Goal: Complete application form: Complete application form

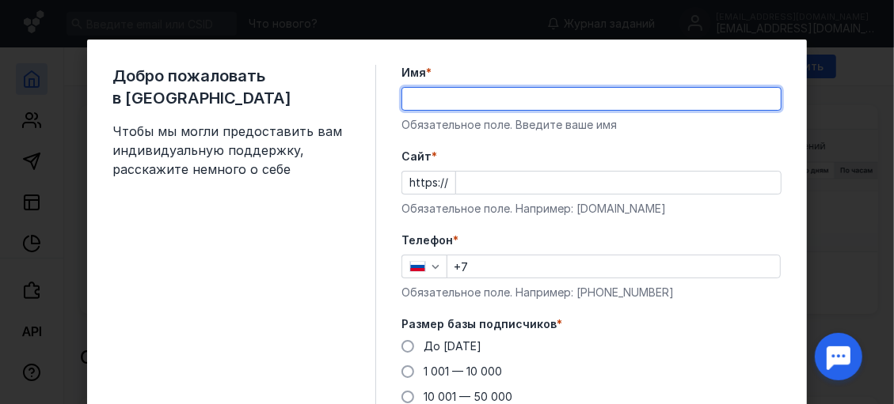
click at [503, 106] on input "Имя *" at bounding box center [591, 99] width 378 height 22
type input "B"
type input "[PERSON_NAME]"
drag, startPoint x: 450, startPoint y: 103, endPoint x: 404, endPoint y: 100, distance: 46.0
click at [404, 100] on input "[PERSON_NAME]" at bounding box center [591, 99] width 378 height 22
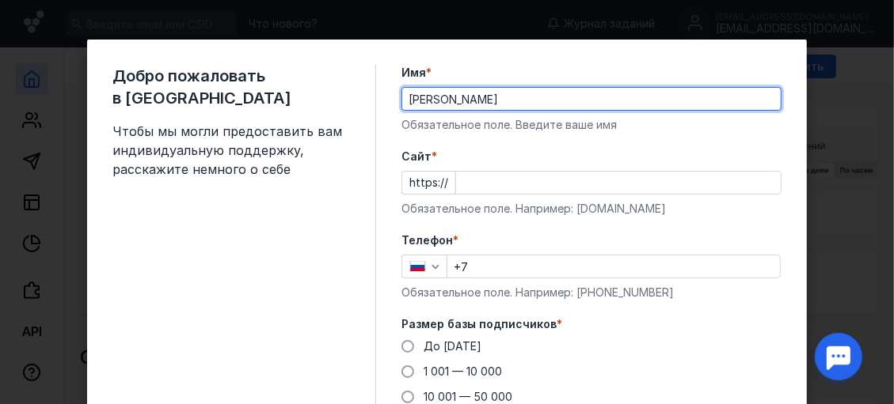
click at [454, 96] on input "[PERSON_NAME]" at bounding box center [591, 99] width 378 height 22
type input "[PERSON_NAME]"
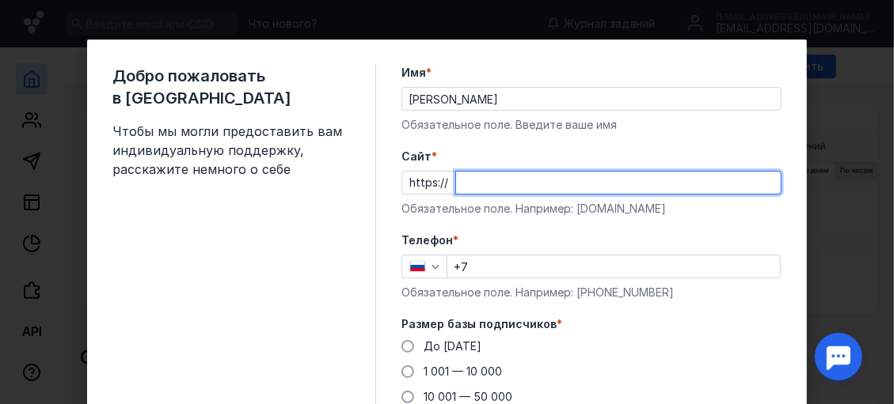
click at [476, 184] on input "Cайт *" at bounding box center [618, 183] width 325 height 22
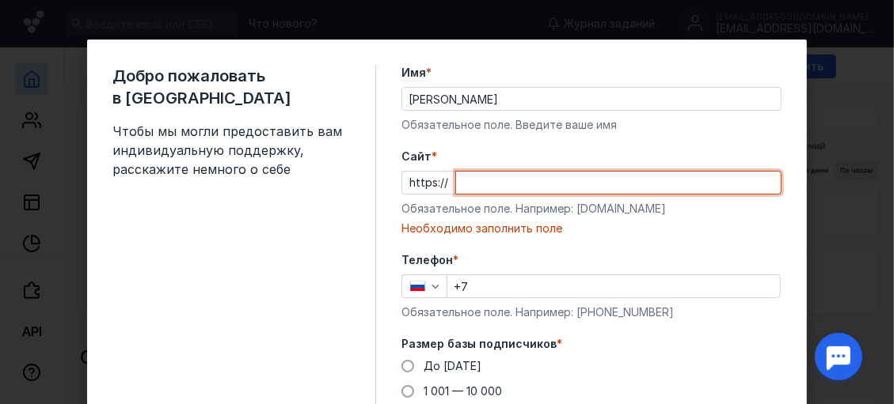
paste input "[DOMAIN_NAME][URL]"
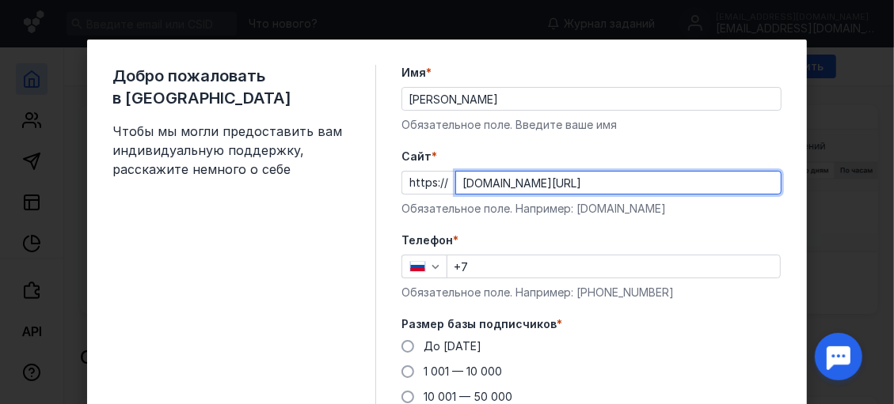
type input "[DOMAIN_NAME][URL]"
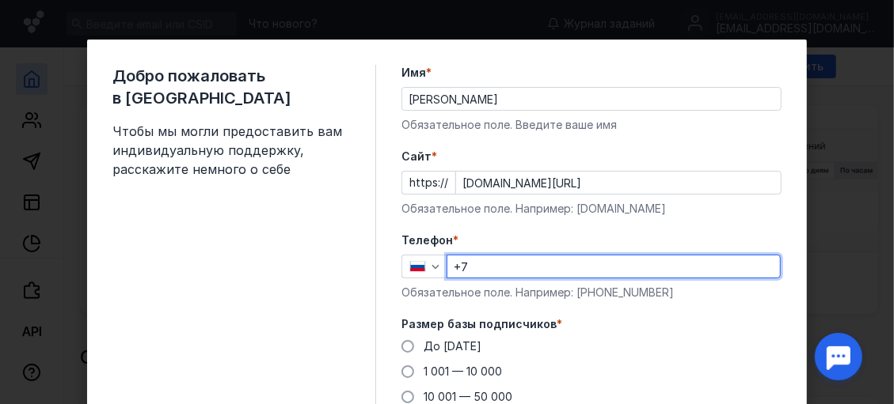
click at [512, 269] on input "+7" at bounding box center [613, 267] width 332 height 22
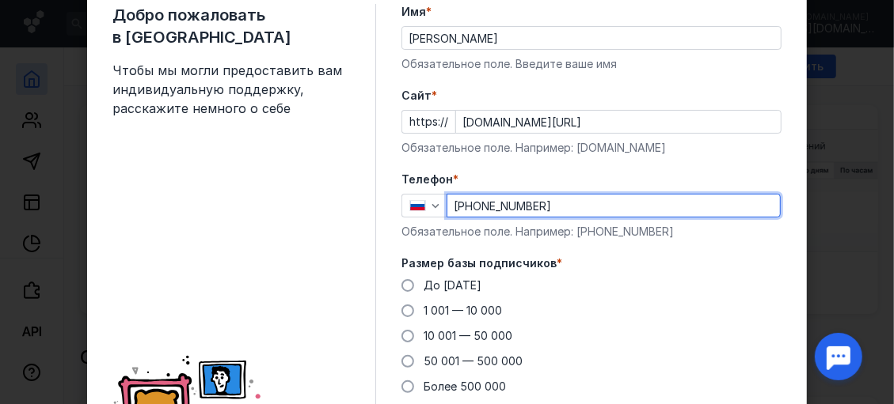
scroll to position [79, 0]
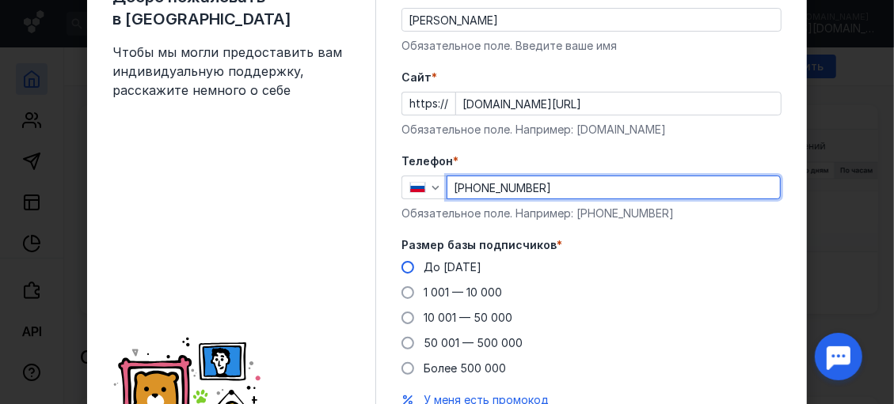
type input "[PHONE_NUMBER]"
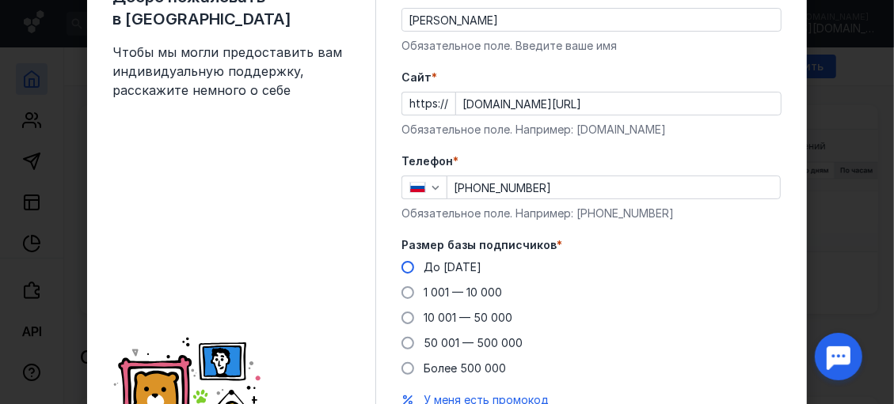
click at [401, 266] on span at bounding box center [407, 267] width 13 height 13
click at [0, 0] on input "До [DATE]" at bounding box center [0, 0] width 0 height 0
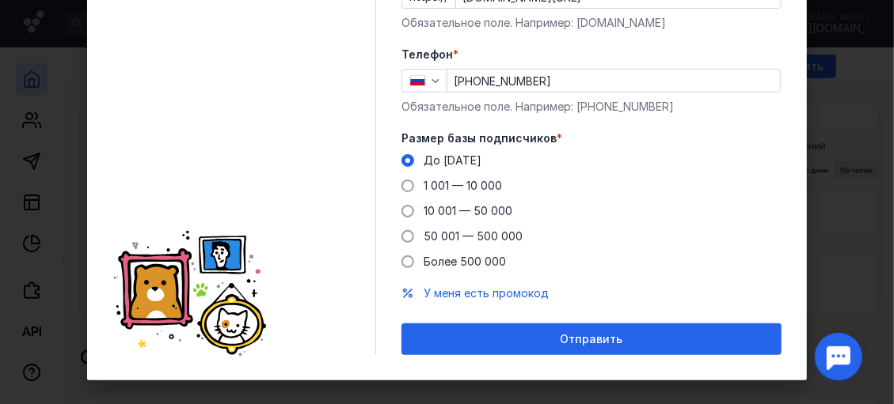
scroll to position [201, 0]
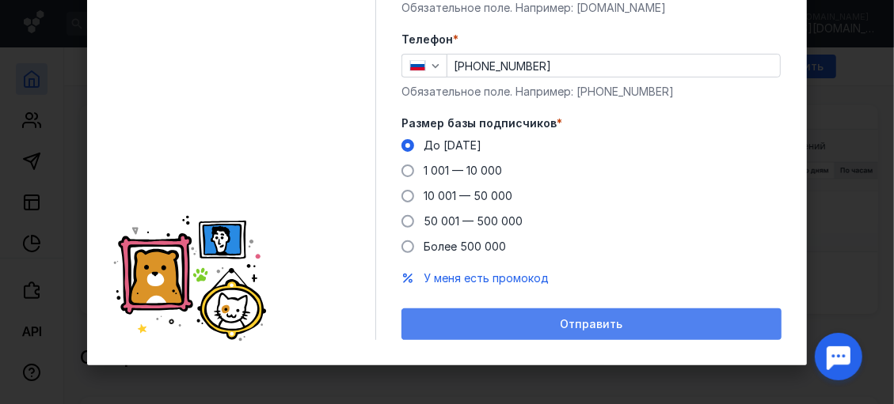
click at [600, 320] on span "Отправить" at bounding box center [591, 324] width 63 height 13
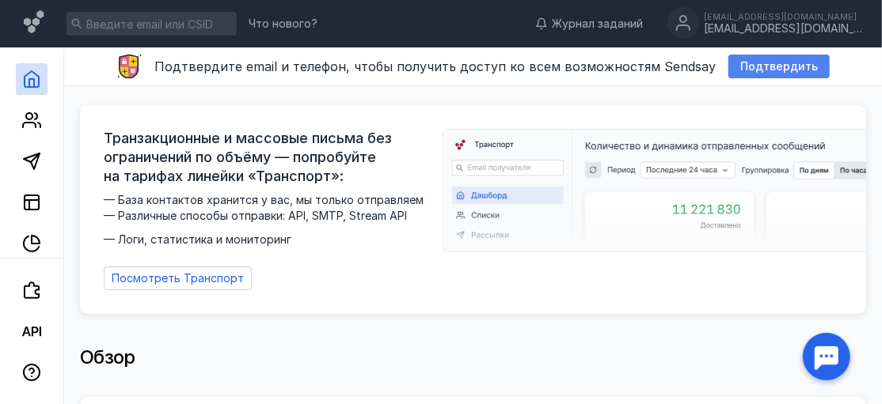
click at [765, 66] on span "Подтвердить" at bounding box center [779, 66] width 78 height 13
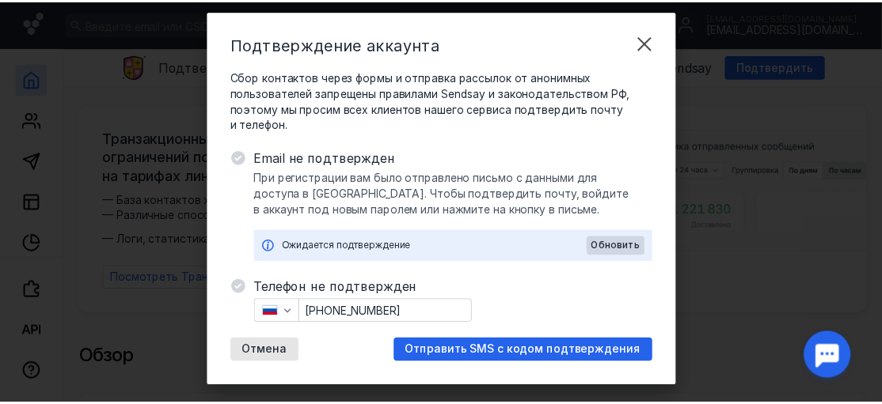
scroll to position [51, 0]
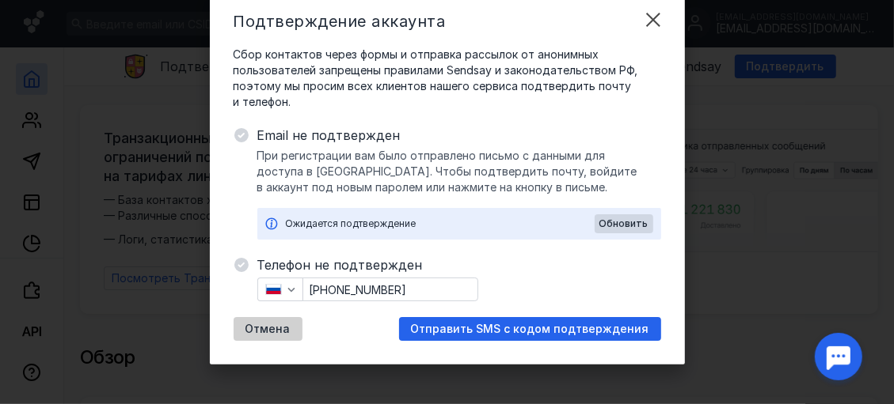
click at [276, 328] on span "Отмена" at bounding box center [267, 329] width 45 height 13
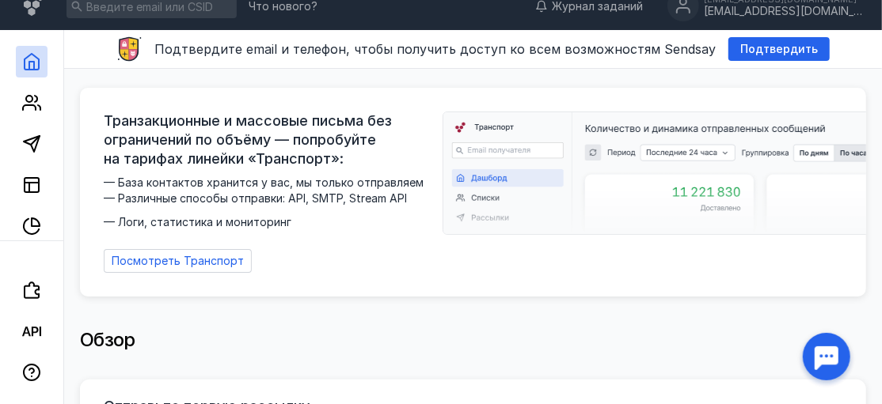
scroll to position [0, 0]
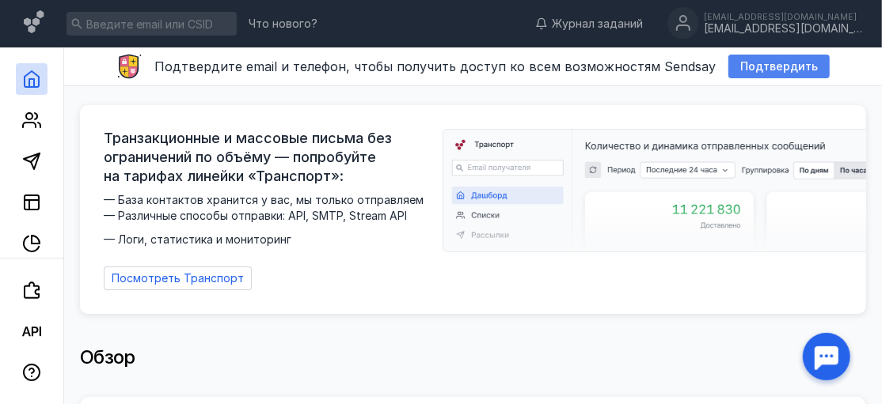
click at [786, 66] on span "Подтвердить" at bounding box center [779, 66] width 78 height 13
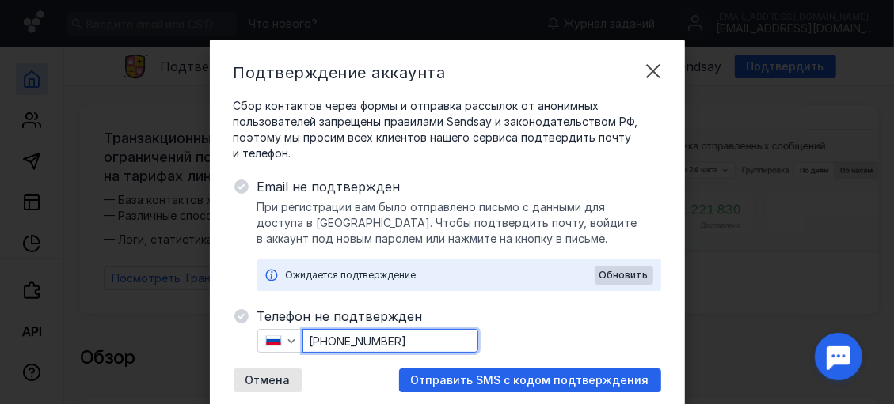
drag, startPoint x: 427, startPoint y: 340, endPoint x: 344, endPoint y: 336, distance: 83.2
click at [344, 336] on input "[PHONE_NUMBER]" at bounding box center [390, 341] width 174 height 22
type input "[PHONE_NUMBER]"
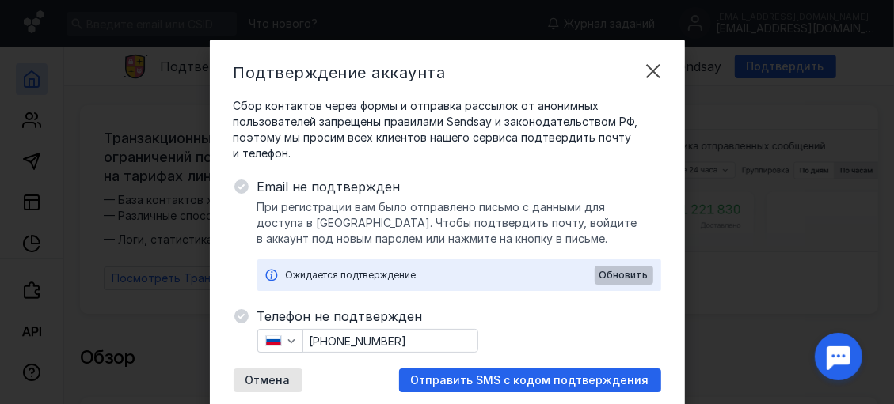
click at [609, 276] on span "Обновить" at bounding box center [623, 275] width 49 height 11
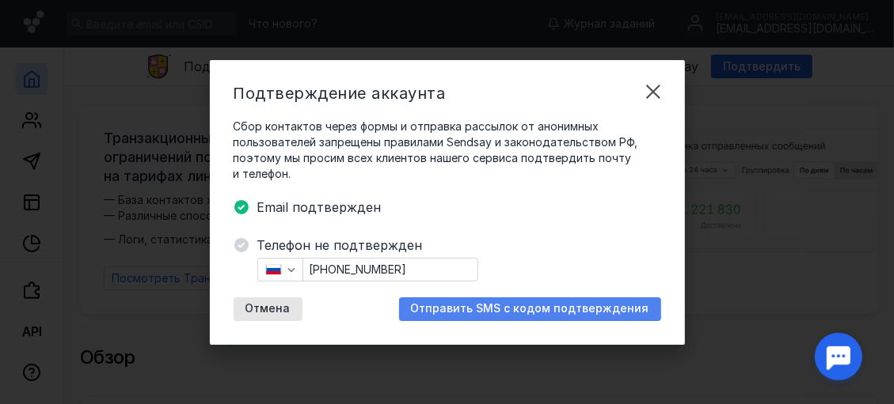
click at [551, 307] on span "Отправить SMS с кодом подтверждения" at bounding box center [530, 308] width 238 height 13
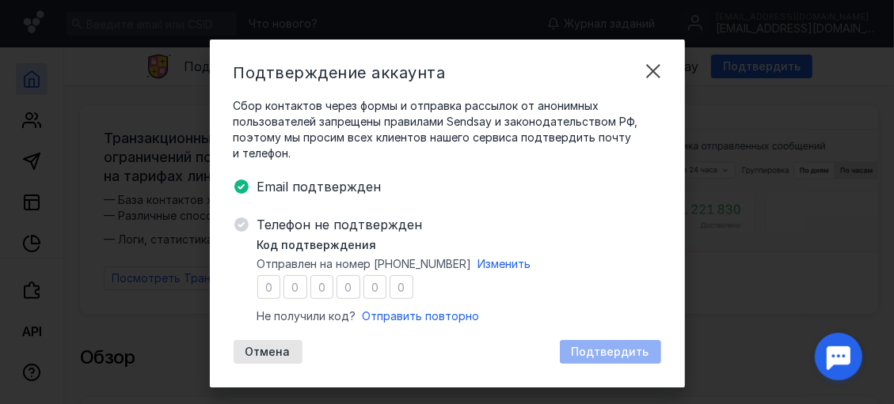
click at [260, 293] on input "number" at bounding box center [269, 287] width 24 height 24
type input "3"
type input "9"
type input "2"
type input "1"
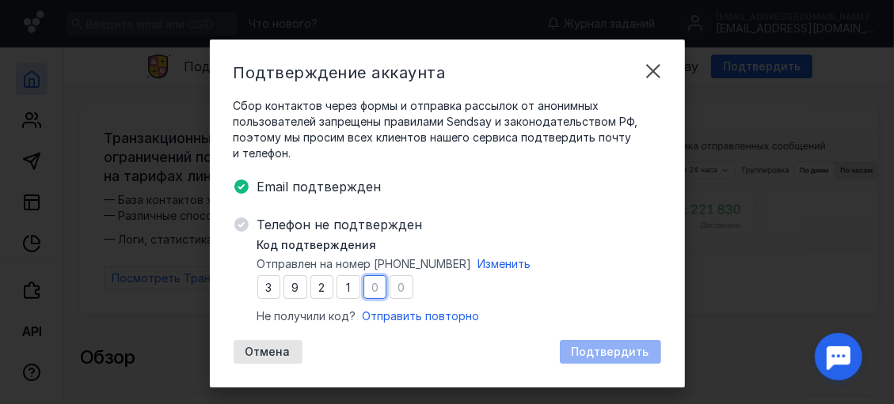
type input "9"
type input "3"
click at [598, 347] on span "Подтвердить" at bounding box center [611, 352] width 78 height 13
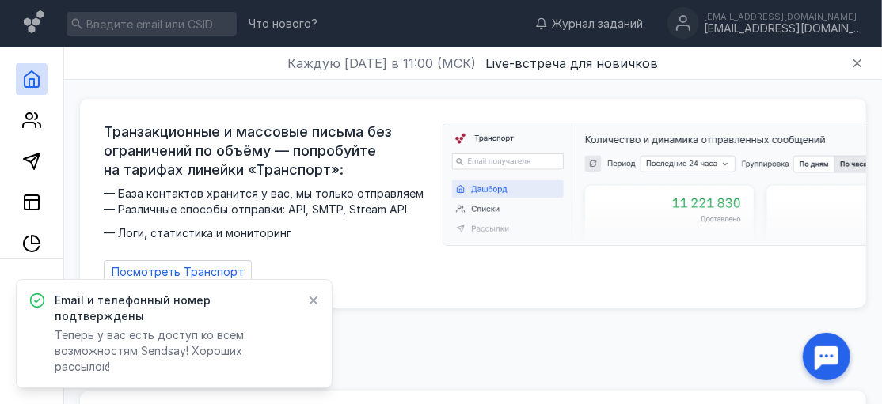
click at [314, 306] on icon at bounding box center [313, 301] width 9 height 9
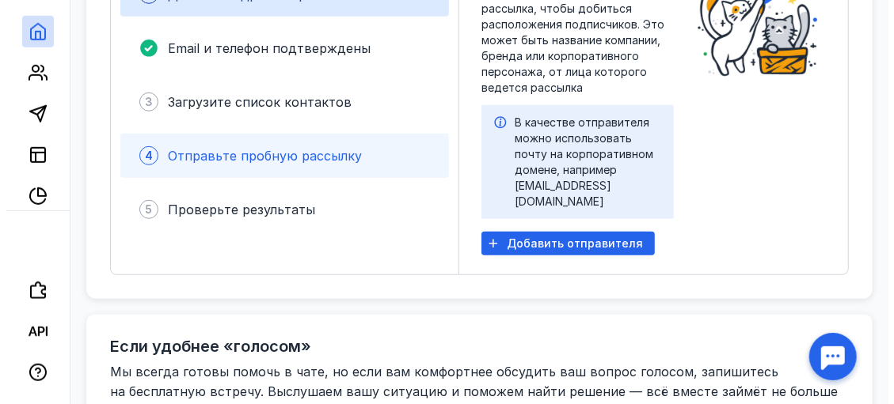
scroll to position [554, 0]
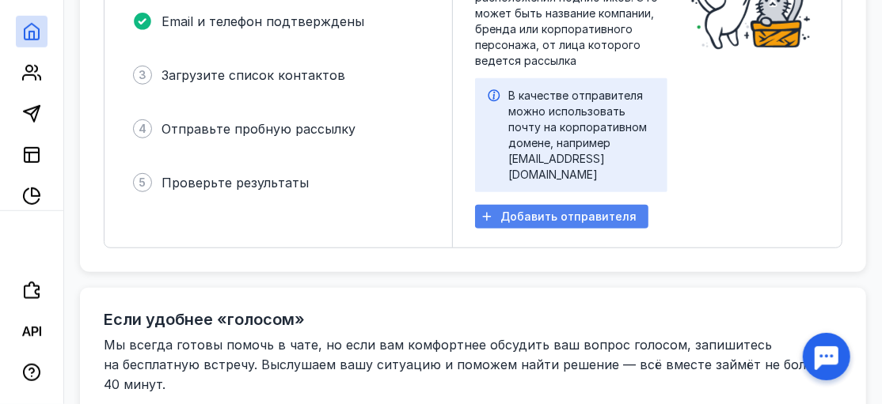
click at [561, 224] on span "Добавить отправителя" at bounding box center [568, 217] width 136 height 13
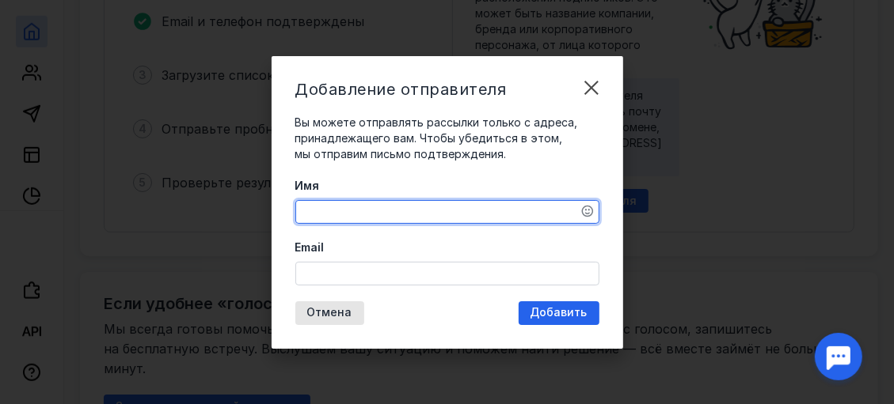
click at [411, 207] on textarea "Имя" at bounding box center [447, 212] width 302 height 22
type textarea "[PERSON_NAME]"
click at [479, 262] on div at bounding box center [447, 274] width 304 height 24
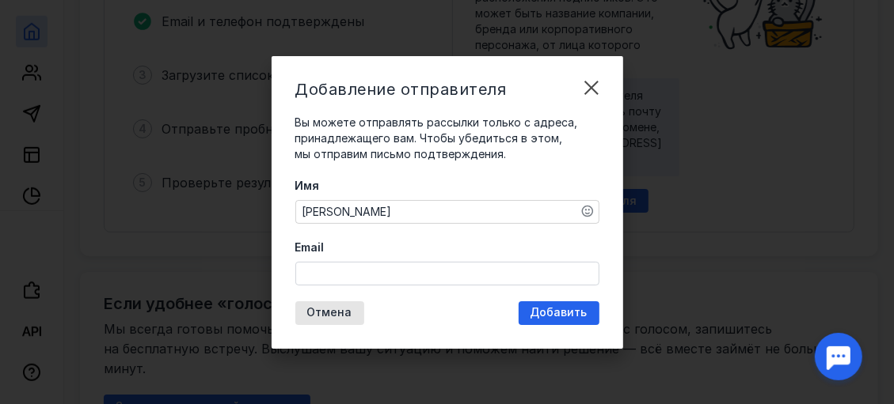
click at [465, 267] on input "Email" at bounding box center [447, 274] width 302 height 22
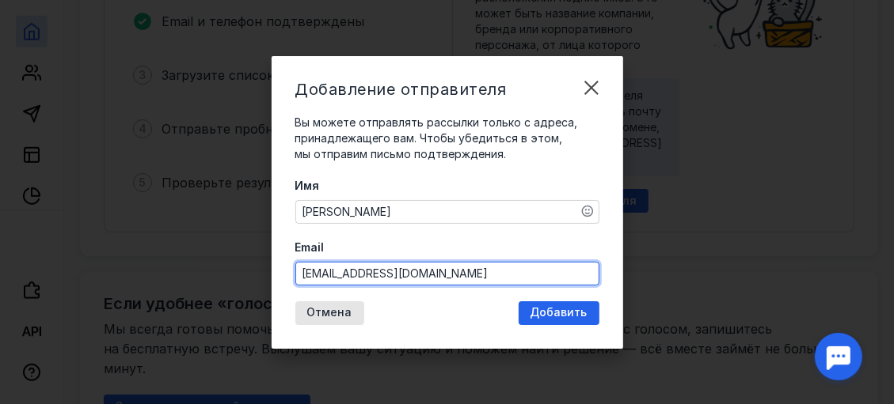
drag, startPoint x: 330, startPoint y: 275, endPoint x: 282, endPoint y: 276, distance: 48.3
click at [282, 276] on div "Добавление отправителя Вы можете отправлять рассылки только с адреса, принадлеж…" at bounding box center [447, 202] width 351 height 293
click at [564, 312] on div "Добавление отправителя Вы можете отправлять рассылки только с адреса, принадлеж…" at bounding box center [447, 202] width 351 height 293
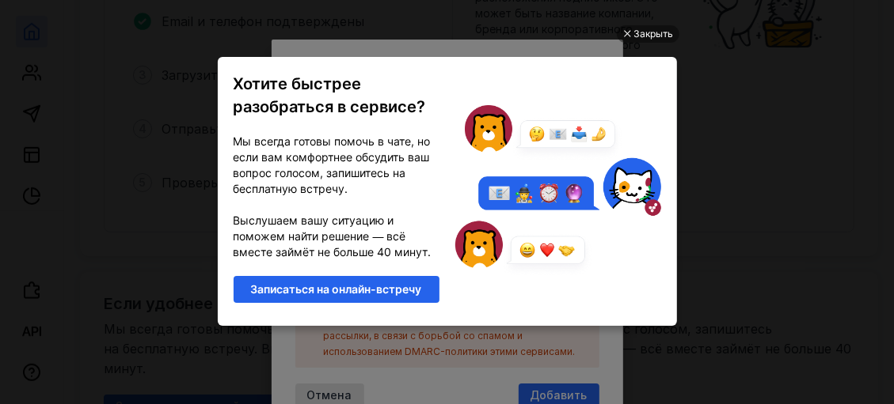
scroll to position [0, 0]
click at [656, 38] on div "Закрыть" at bounding box center [654, 33] width 40 height 17
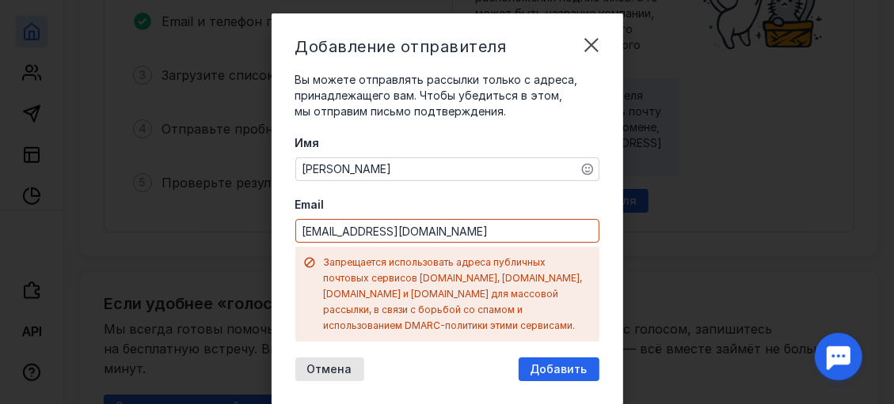
scroll to position [50, 0]
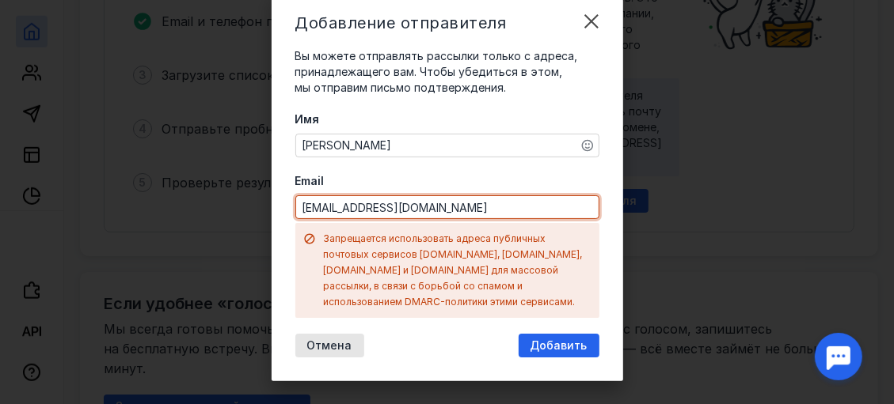
click at [410, 208] on input "[EMAIL_ADDRESS][DOMAIN_NAME]" at bounding box center [447, 207] width 302 height 22
drag, startPoint x: 329, startPoint y: 206, endPoint x: 283, endPoint y: 210, distance: 46.9
click at [283, 210] on div "Добавление отправителя Вы можете отправлять рассылки только с адреса, принадлеж…" at bounding box center [447, 186] width 351 height 392
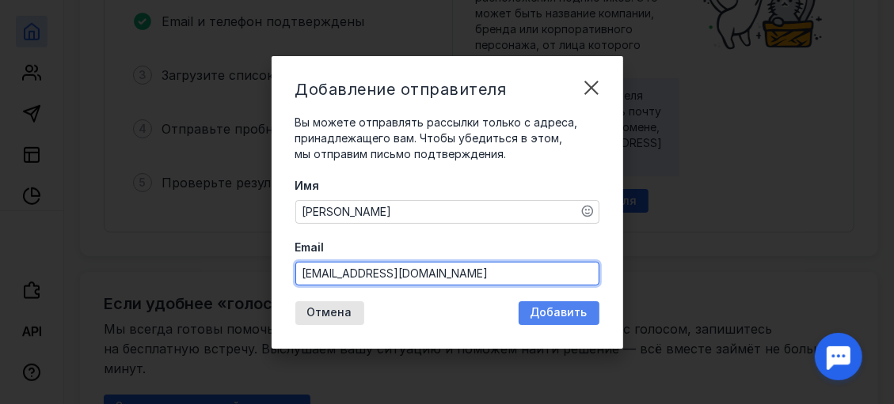
type input "[EMAIL_ADDRESS][DOMAIN_NAME]"
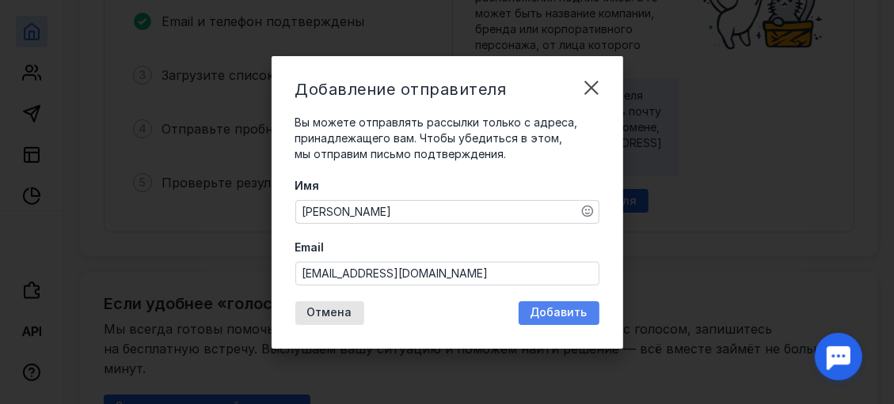
click at [552, 313] on span "Добавить" at bounding box center [558, 312] width 57 height 13
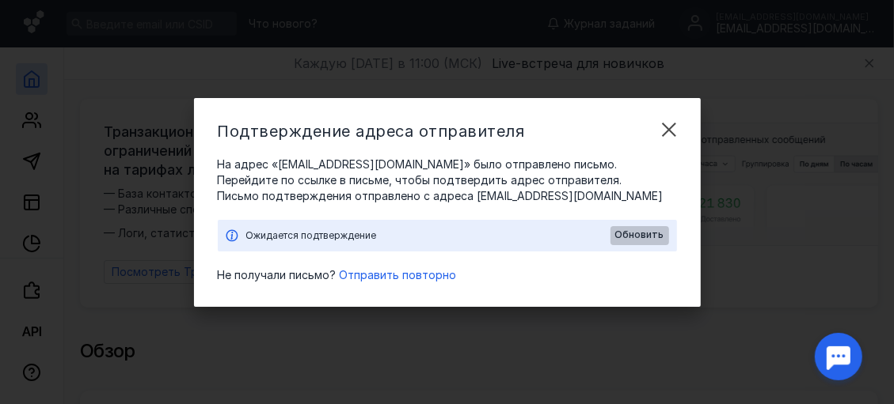
click at [627, 231] on span "Обновить" at bounding box center [639, 235] width 49 height 11
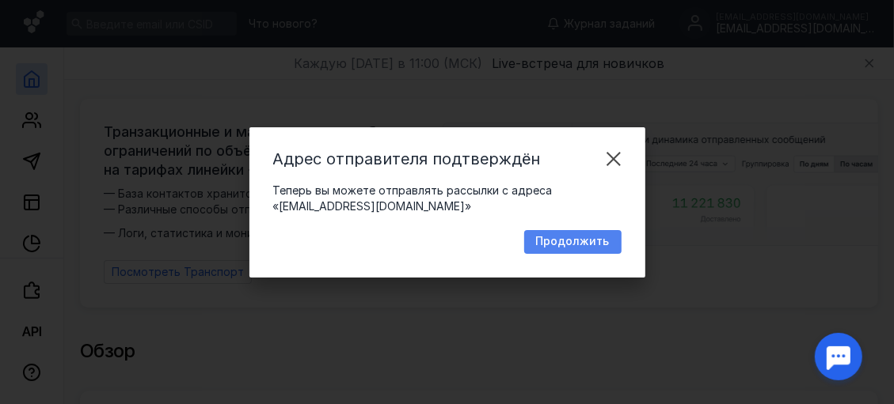
click at [568, 239] on span "Продолжить" at bounding box center [573, 241] width 74 height 13
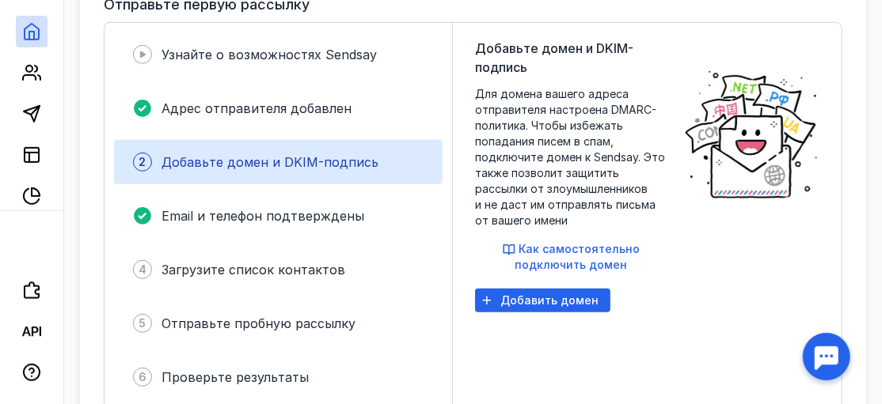
scroll to position [396, 0]
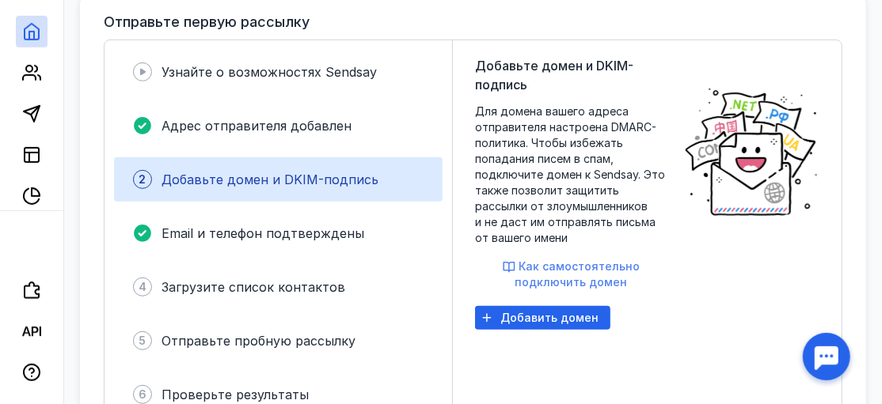
click at [565, 264] on span "Как самостоятельно подключить домен" at bounding box center [577, 274] width 125 height 29
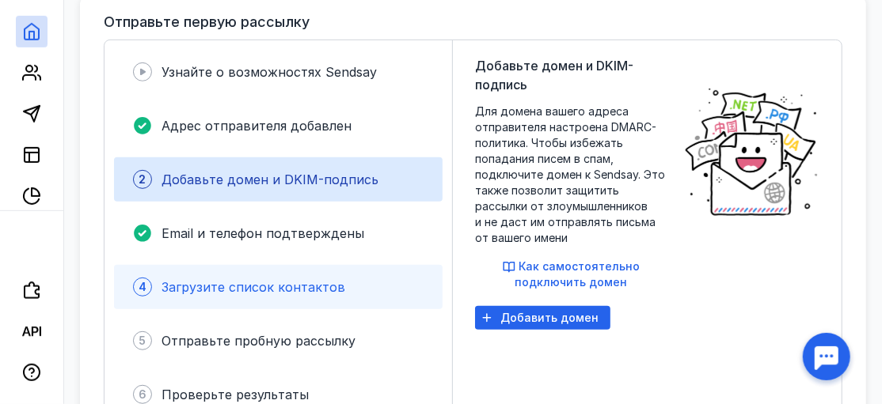
click at [273, 280] on span "Загрузите список контактов" at bounding box center [253, 287] width 184 height 16
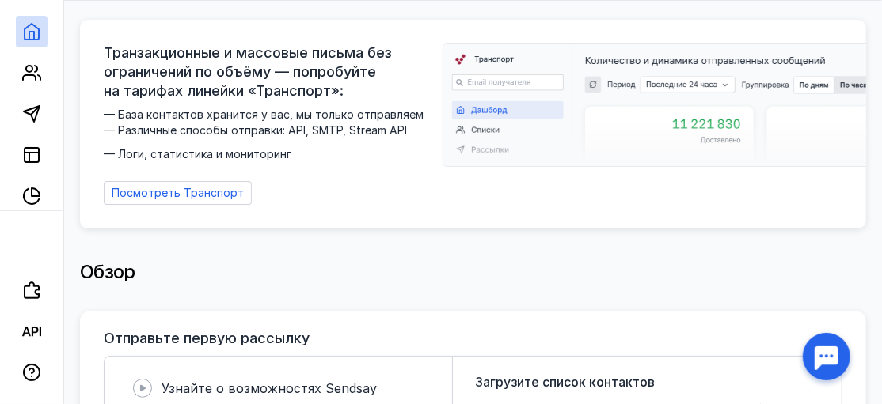
scroll to position [0, 0]
